Goal: Task Accomplishment & Management: Use online tool/utility

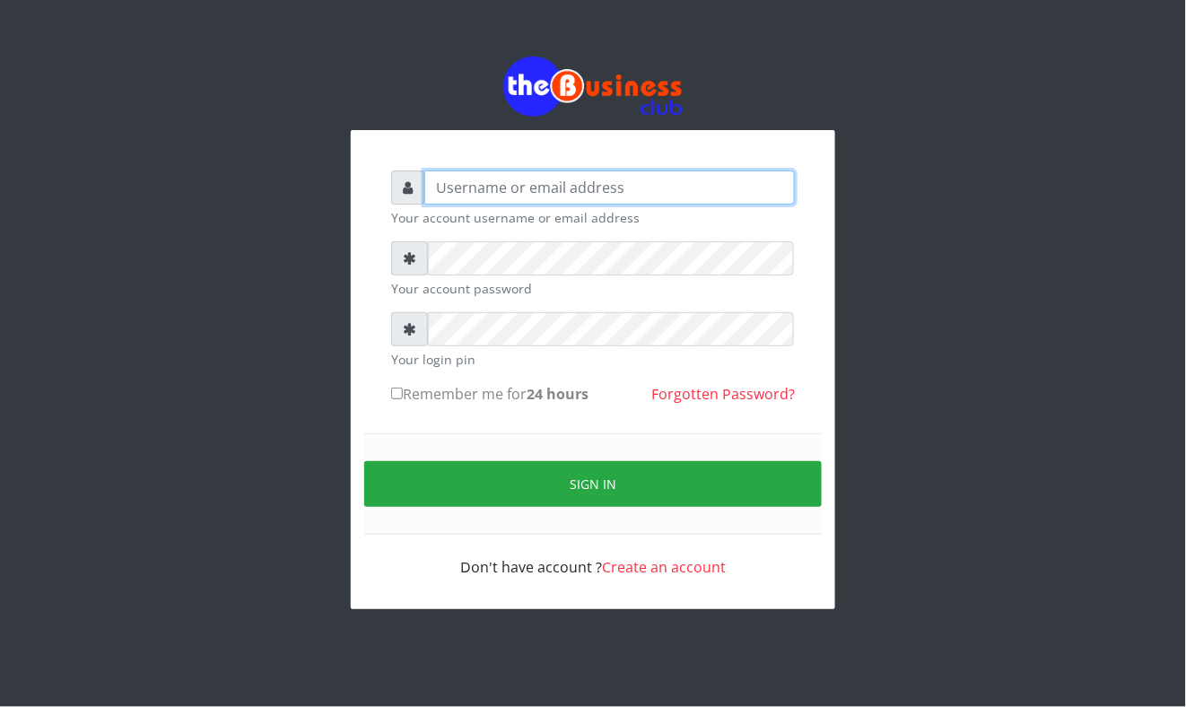
type input "Mavincio"
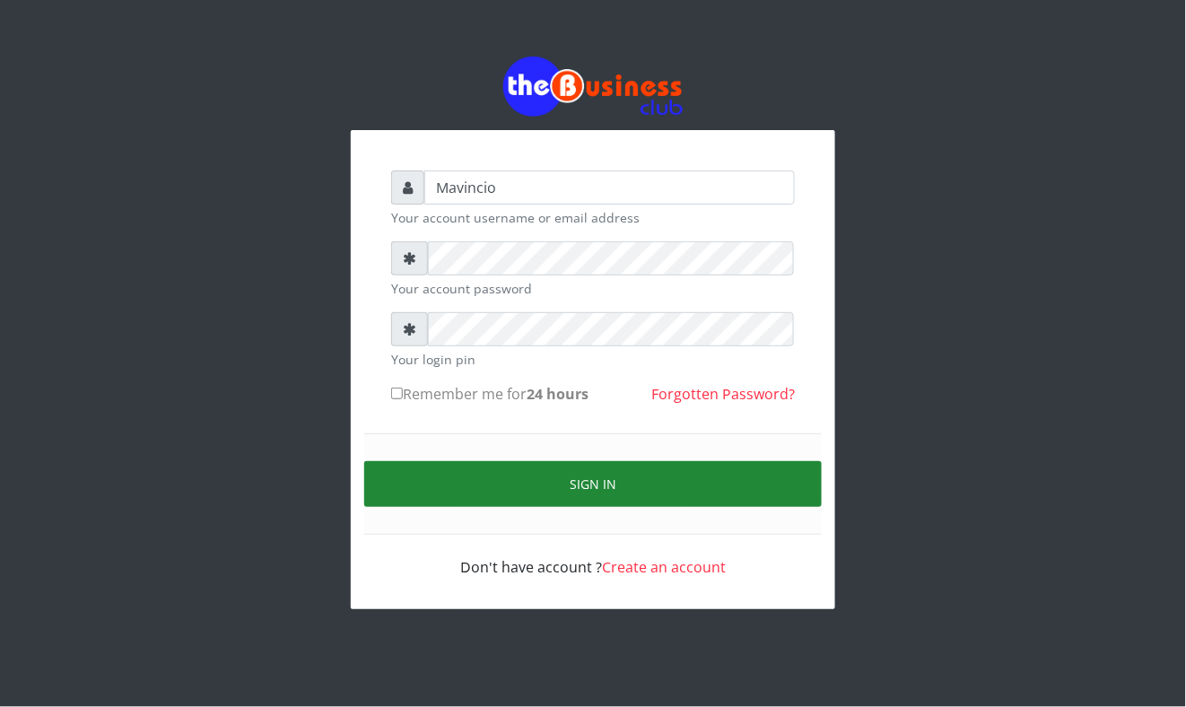
click at [605, 489] on button "Sign in" at bounding box center [592, 484] width 457 height 46
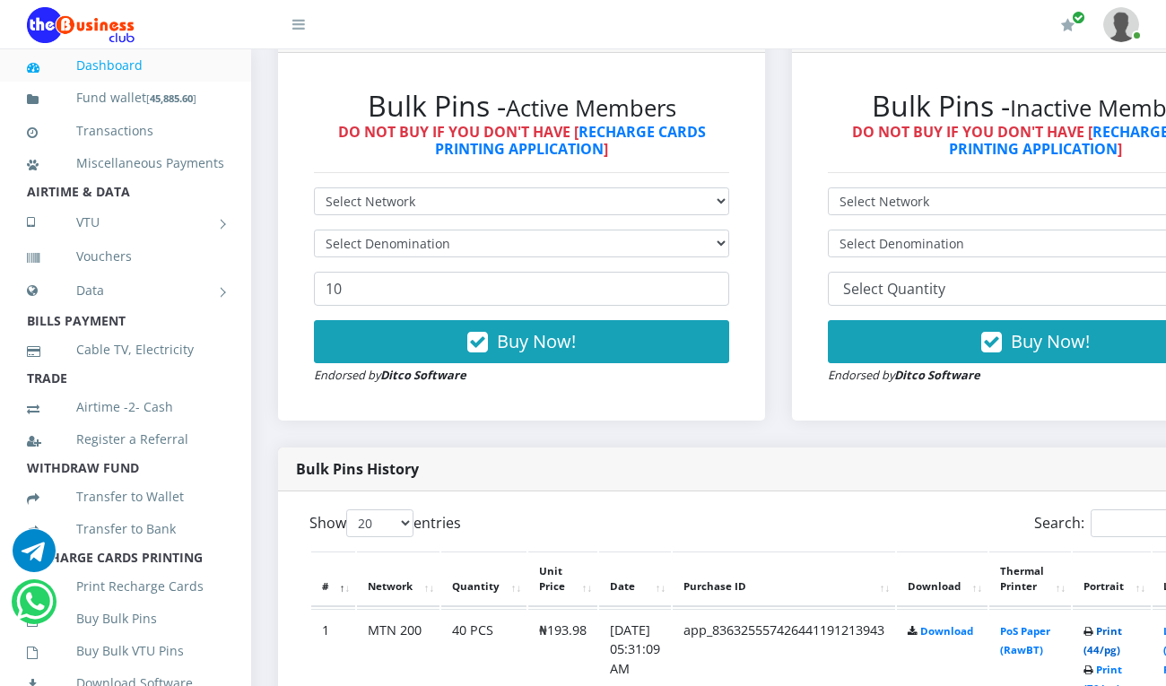
click at [1122, 630] on link "Print (44/pg)" at bounding box center [1103, 640] width 39 height 33
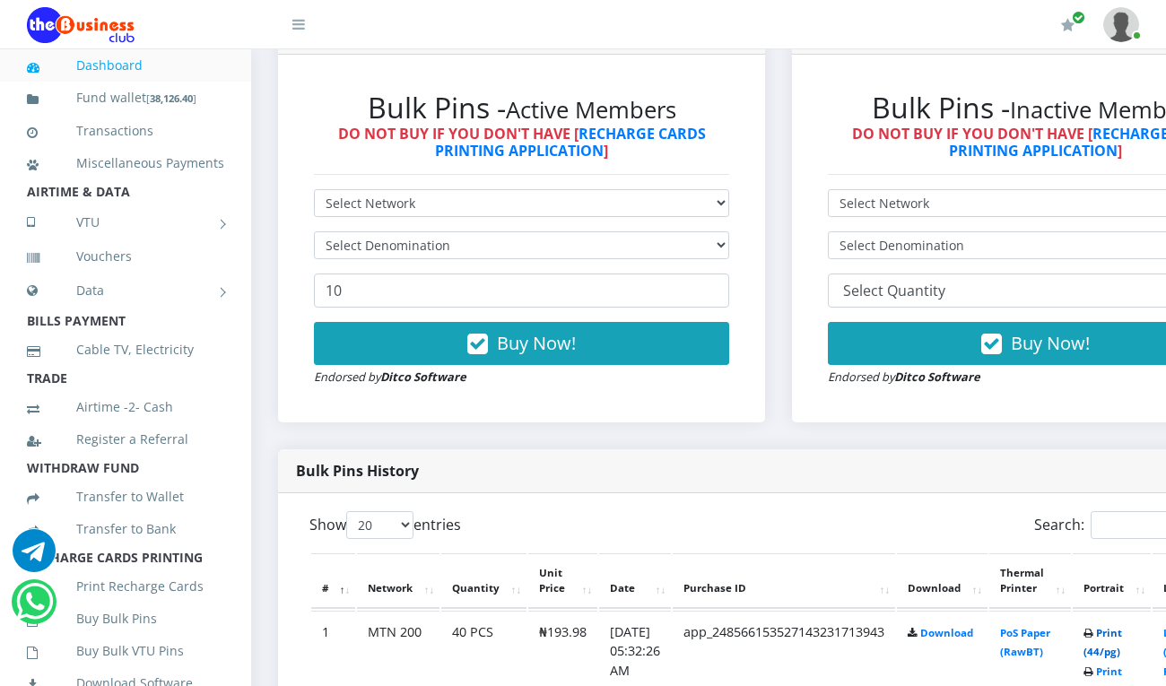
click at [1122, 632] on link "Print (44/pg)" at bounding box center [1103, 642] width 39 height 33
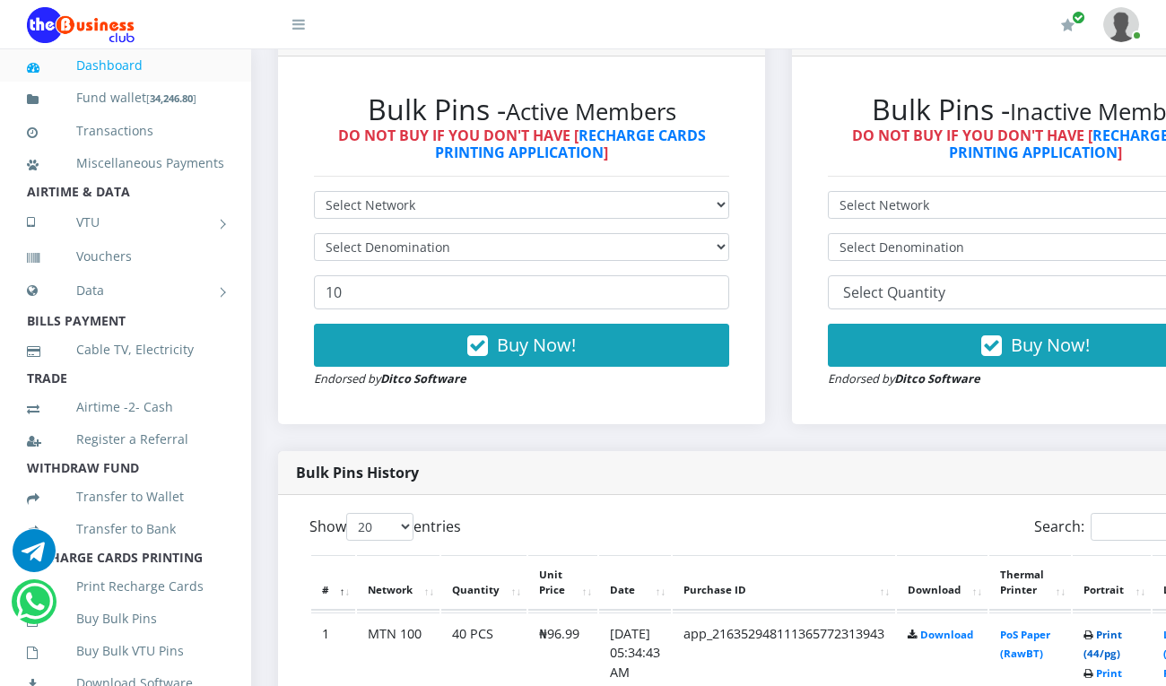
click at [1122, 639] on link "Print (44/pg)" at bounding box center [1103, 644] width 39 height 33
click at [1122, 633] on link "Print (44/pg)" at bounding box center [1103, 644] width 39 height 33
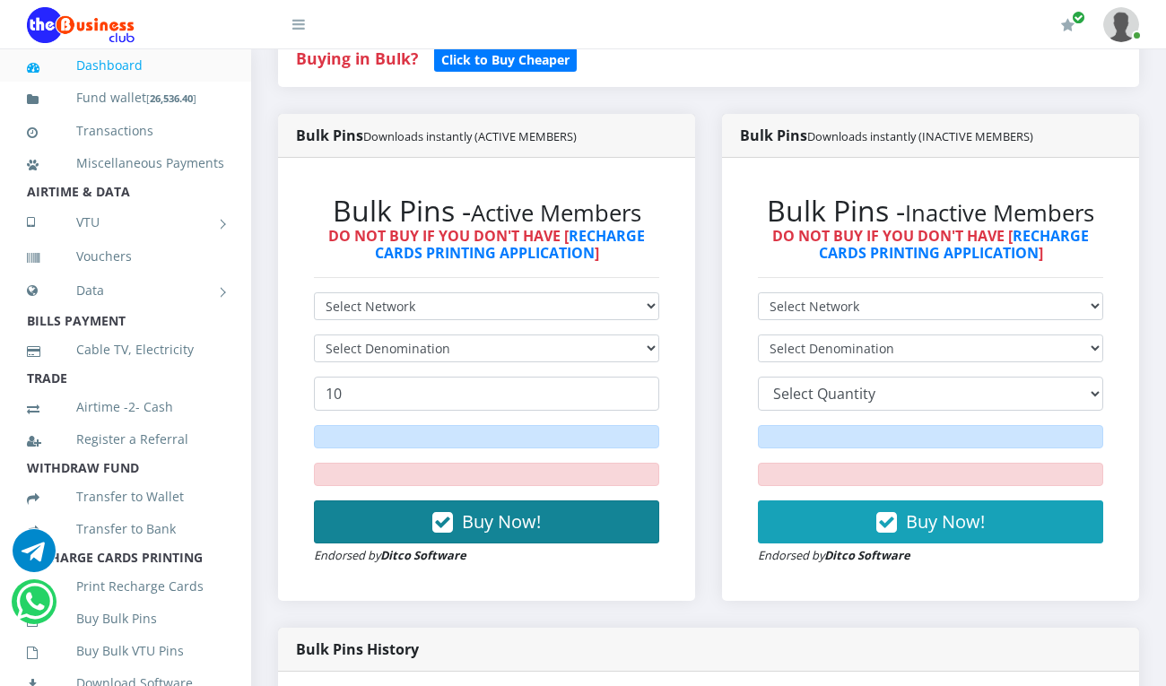
scroll to position [502, 0]
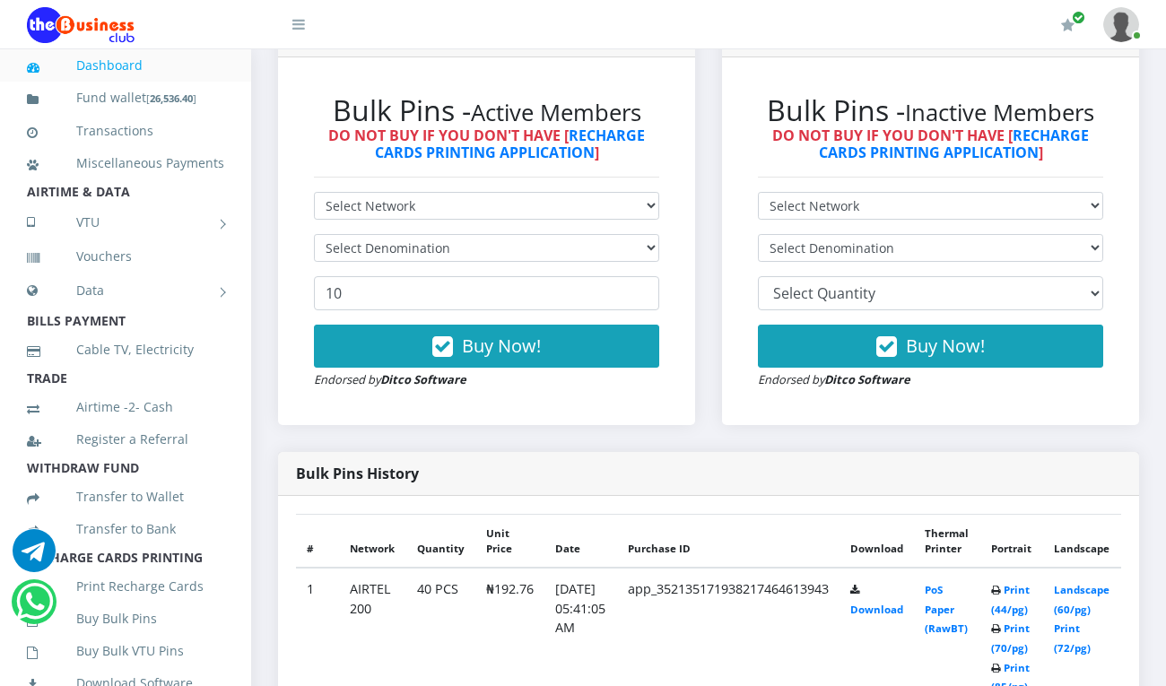
click at [980, 568] on th "Thermal Printer" at bounding box center [947, 541] width 66 height 54
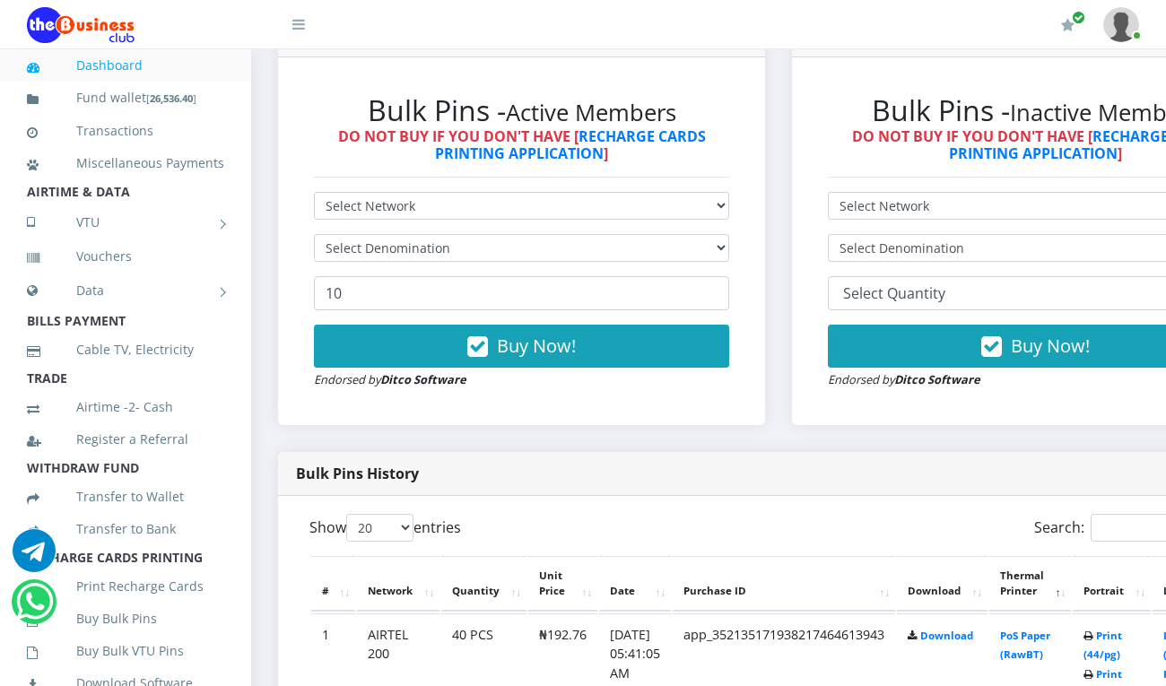
scroll to position [522, 0]
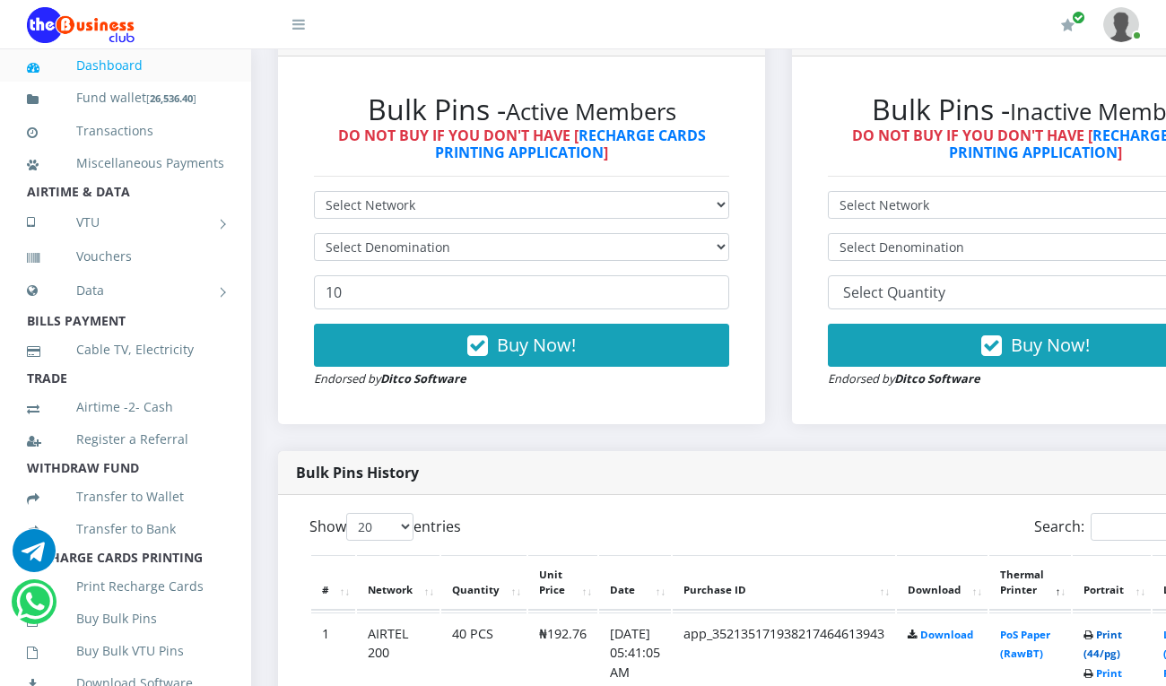
click at [1121, 637] on link "Print (44/pg)" at bounding box center [1103, 644] width 39 height 33
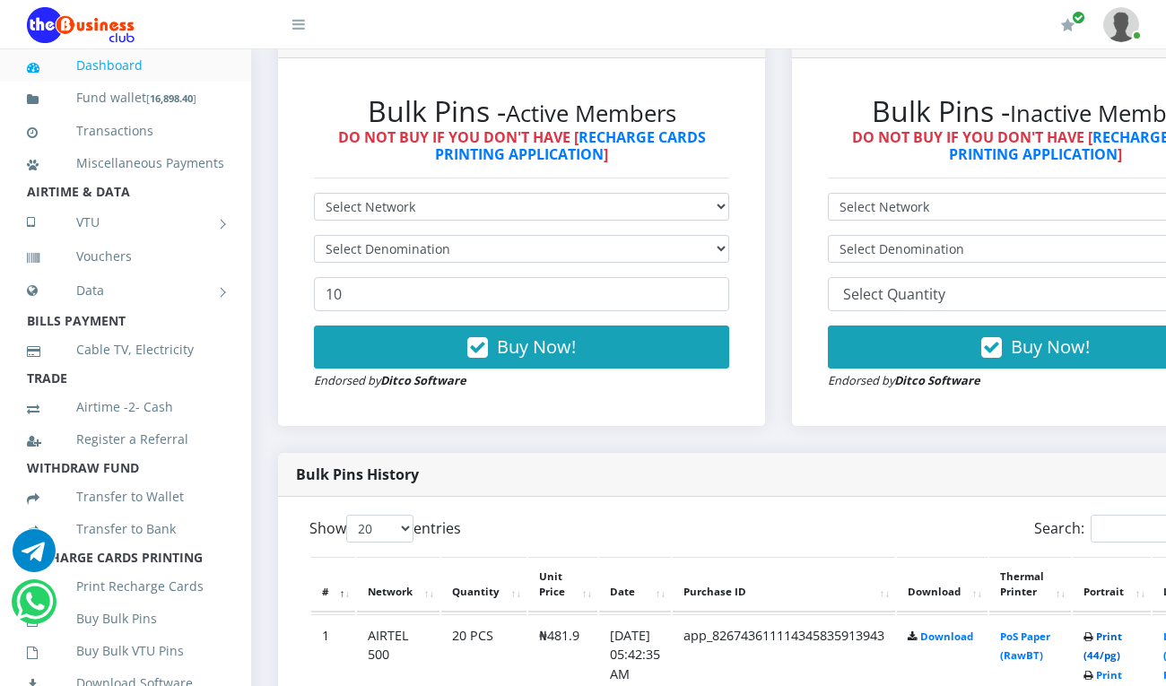
click at [1122, 640] on link "Print (44/pg)" at bounding box center [1103, 646] width 39 height 33
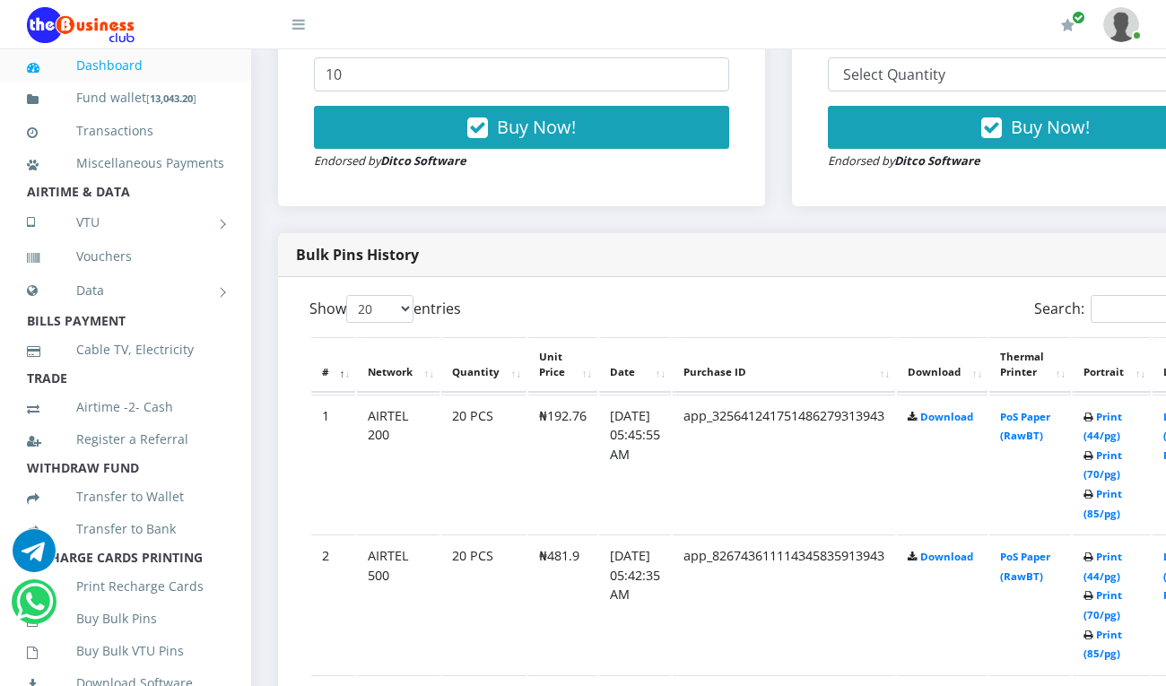
scroll to position [758, 0]
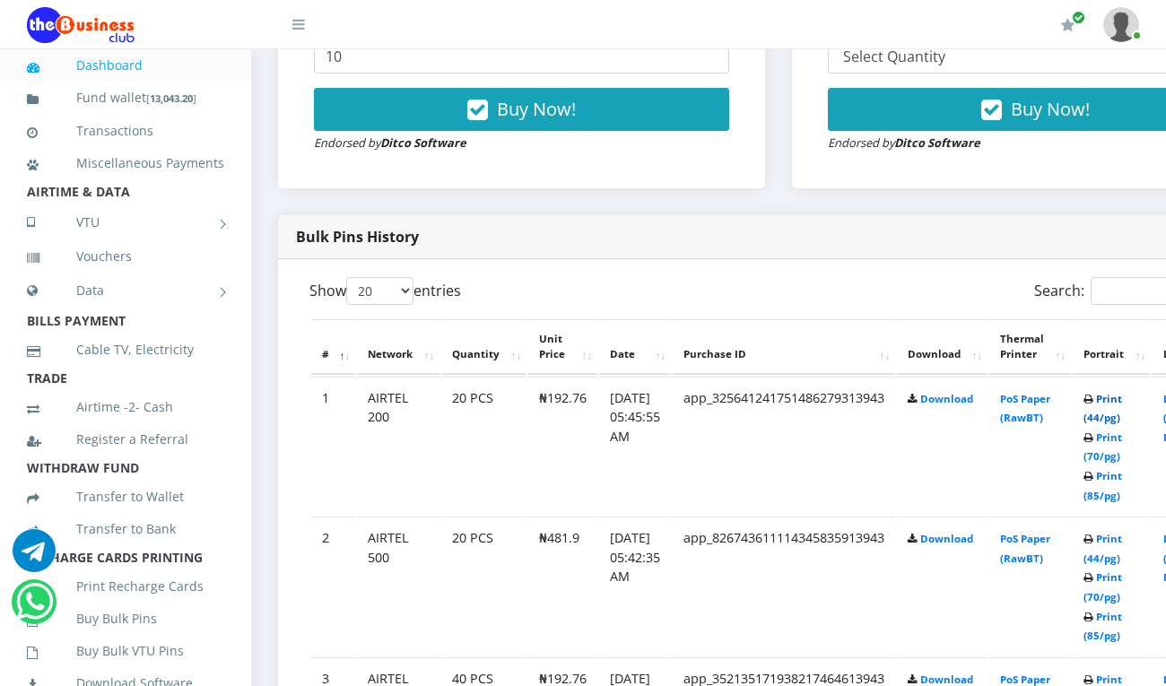
click at [1122, 403] on link "Print (44/pg)" at bounding box center [1103, 408] width 39 height 33
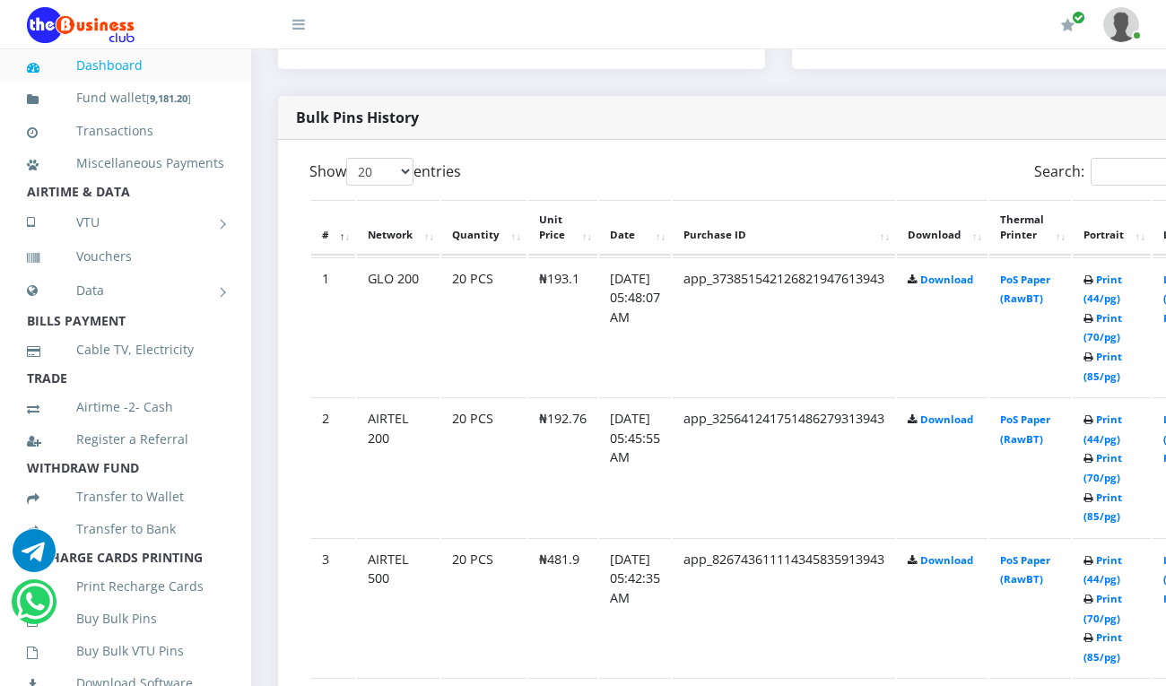
scroll to position [758, 0]
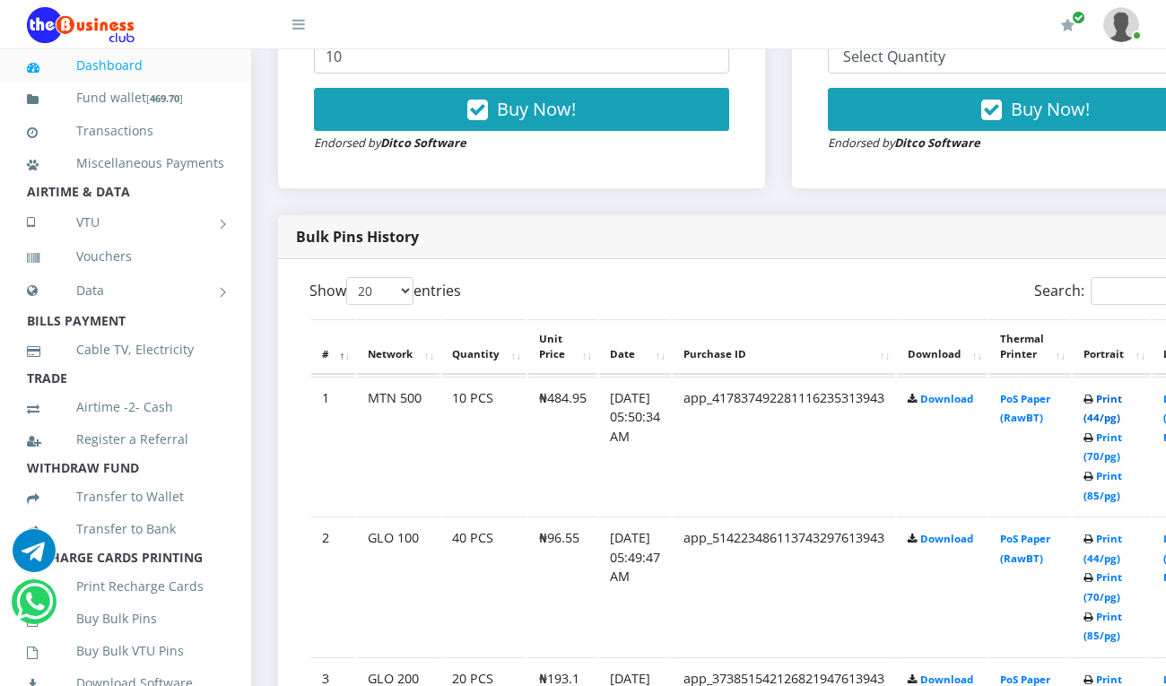
click at [1120, 400] on link "Print (44/pg)" at bounding box center [1103, 408] width 39 height 33
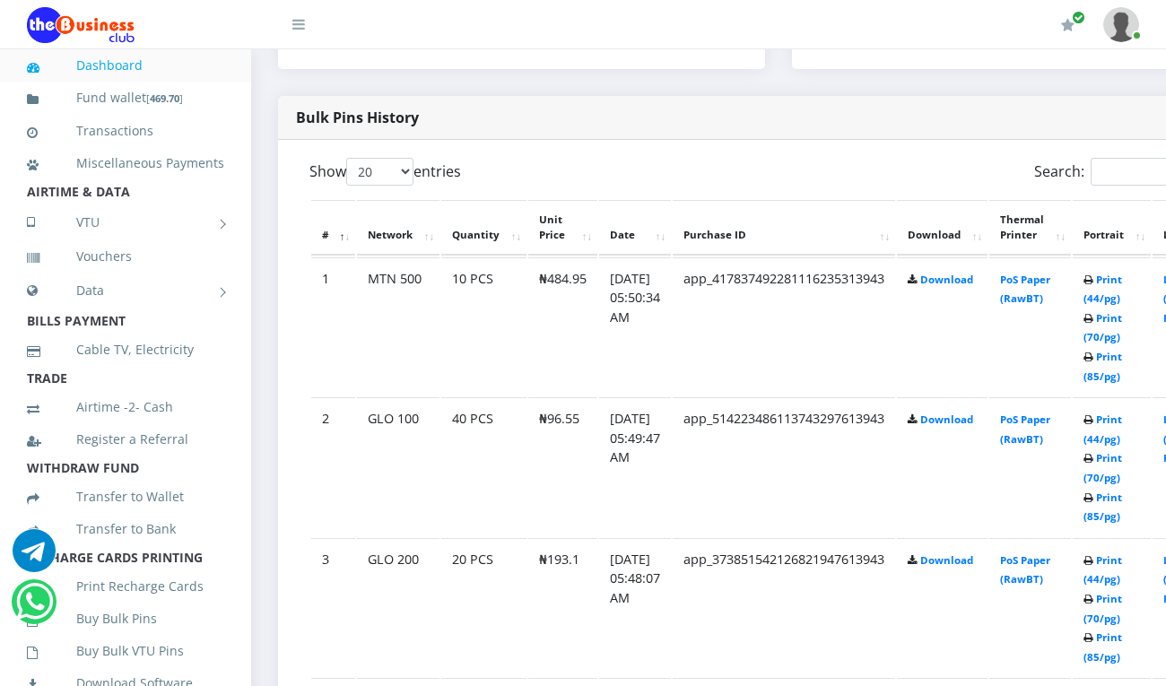
scroll to position [758, 0]
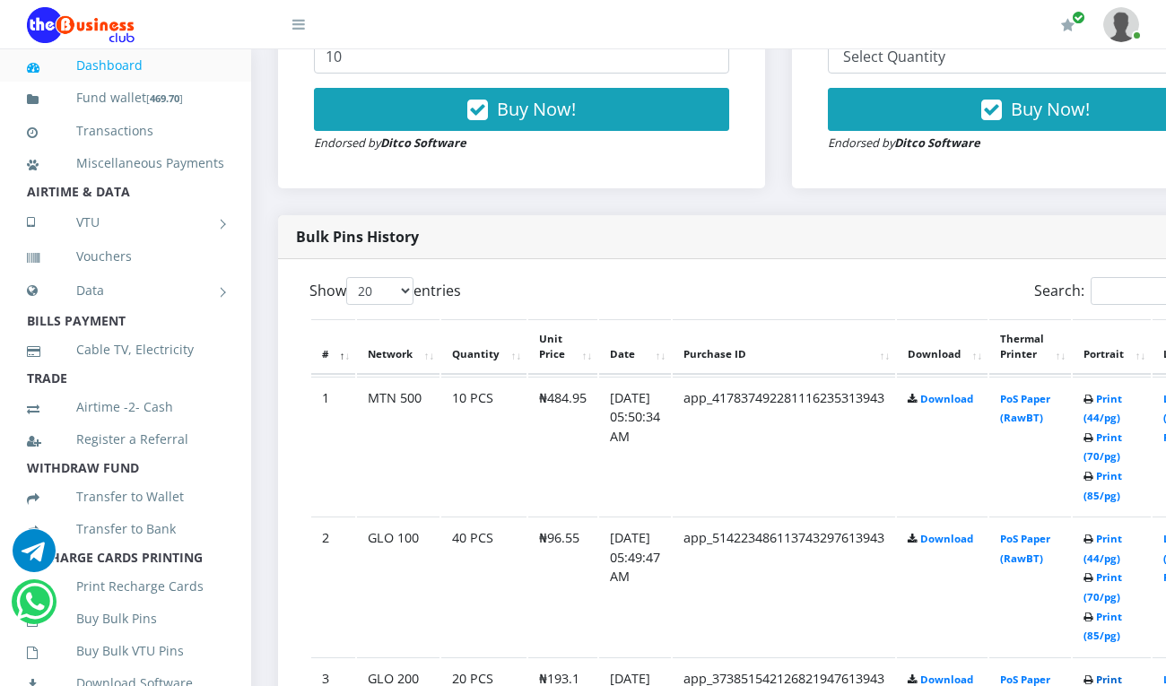
click at [1122, 680] on link "Print (44/pg)" at bounding box center [1103, 689] width 39 height 33
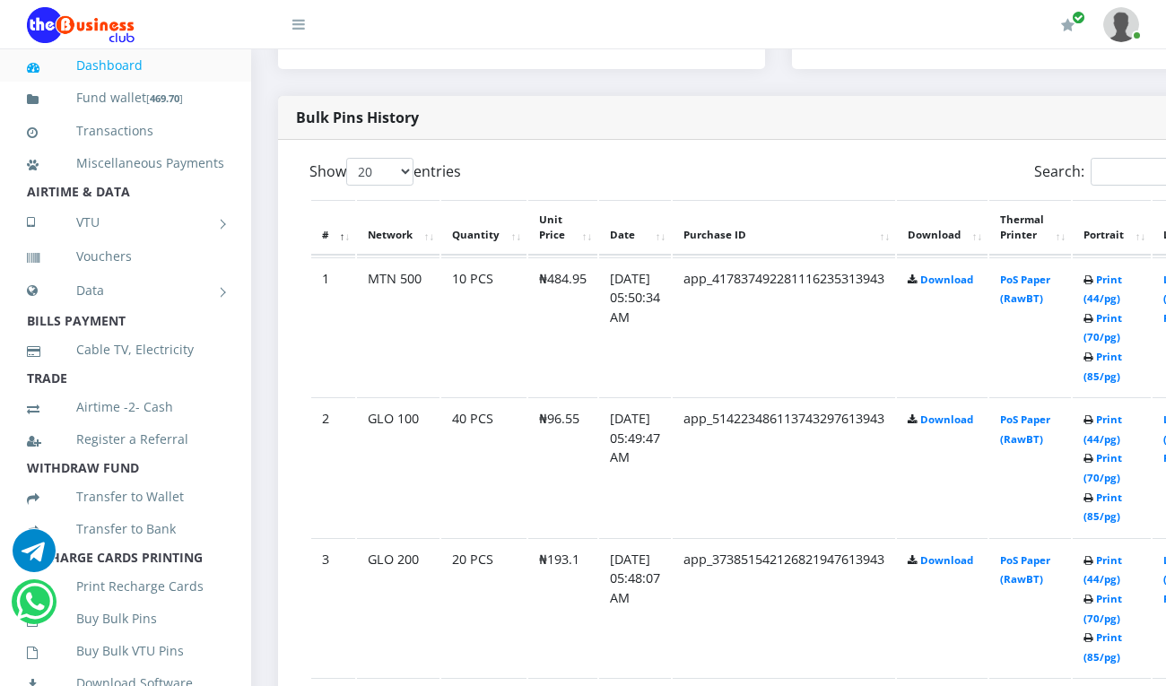
scroll to position [758, 0]
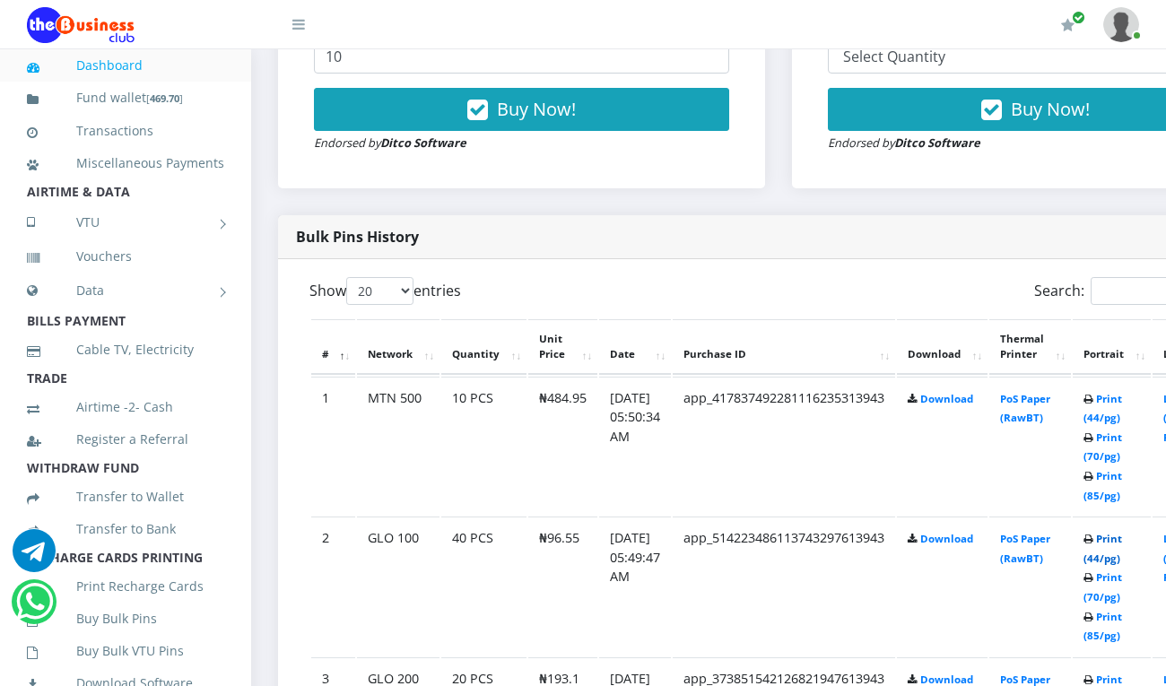
click at [1122, 536] on link "Print (44/pg)" at bounding box center [1103, 548] width 39 height 33
click at [1122, 542] on link "Print (44/pg)" at bounding box center [1103, 548] width 39 height 33
